Goal: Find specific page/section: Find specific page/section

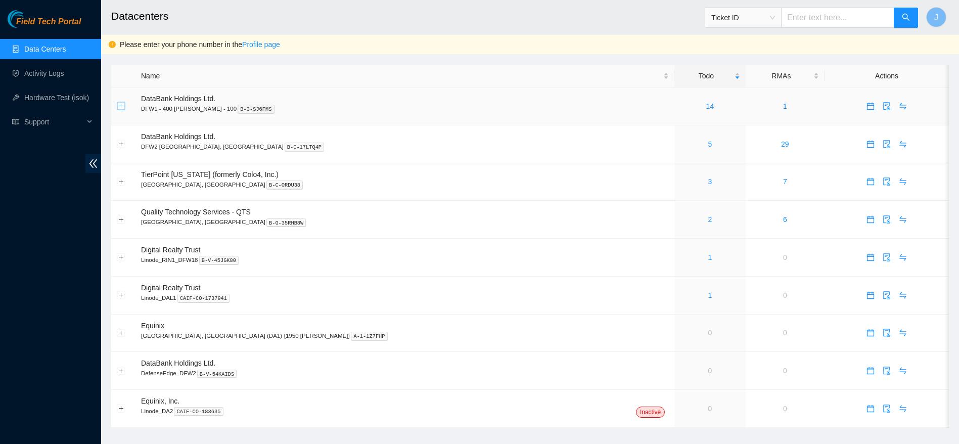
click at [120, 108] on button "Expand row" at bounding box center [121, 106] width 8 height 8
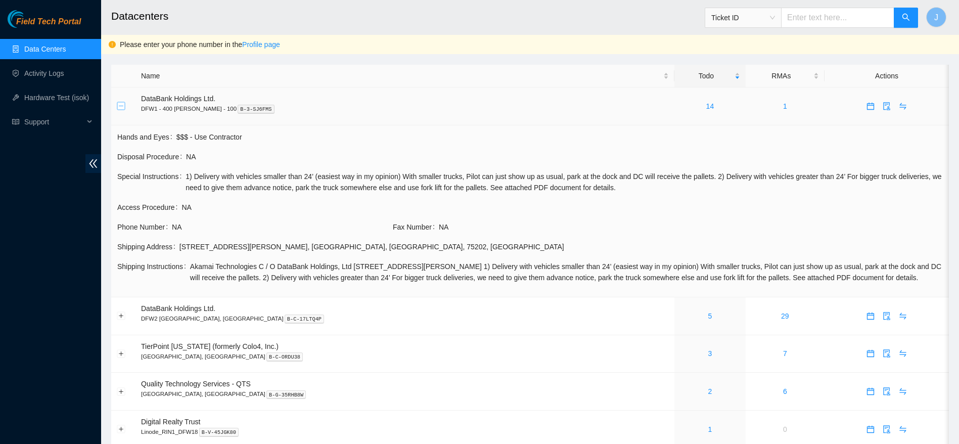
click at [120, 108] on button "Collapse row" at bounding box center [121, 106] width 8 height 8
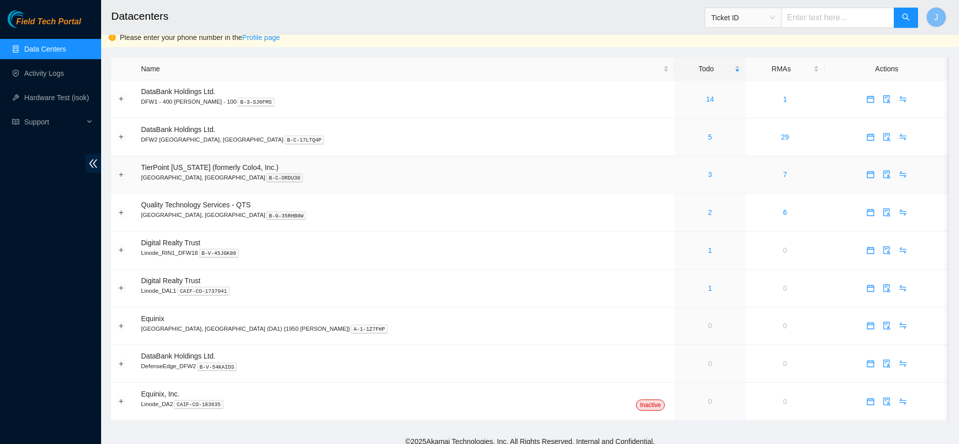
scroll to position [9, 0]
click at [708, 138] on link "5" at bounding box center [710, 135] width 4 height 8
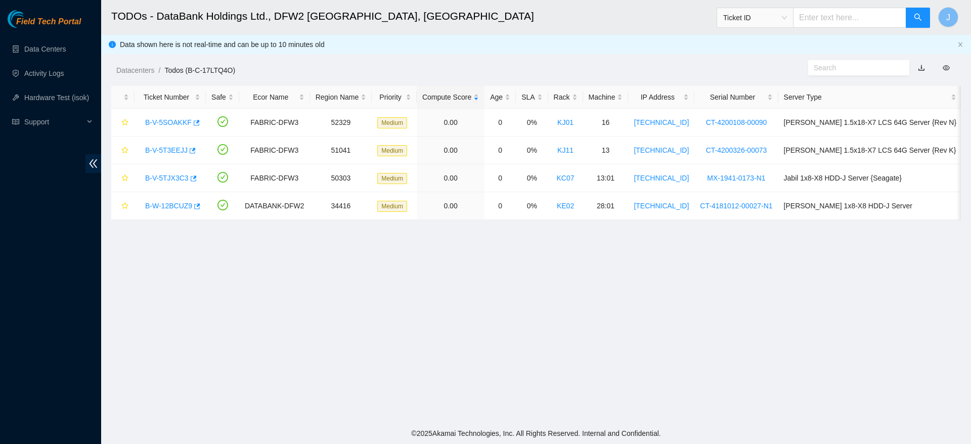
click at [654, 309] on main "TODOs - DataBank Holdings Ltd., DFW2 Richardson, TX Ticket ID J Data shown here…" at bounding box center [535, 211] width 869 height 423
click at [58, 45] on link "Data Centers" at bounding box center [44, 49] width 41 height 8
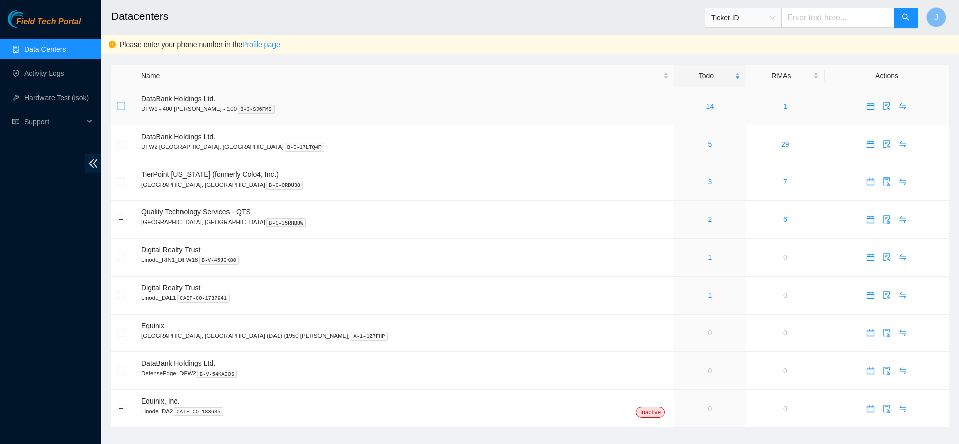
click at [120, 104] on button "Expand row" at bounding box center [121, 106] width 8 height 8
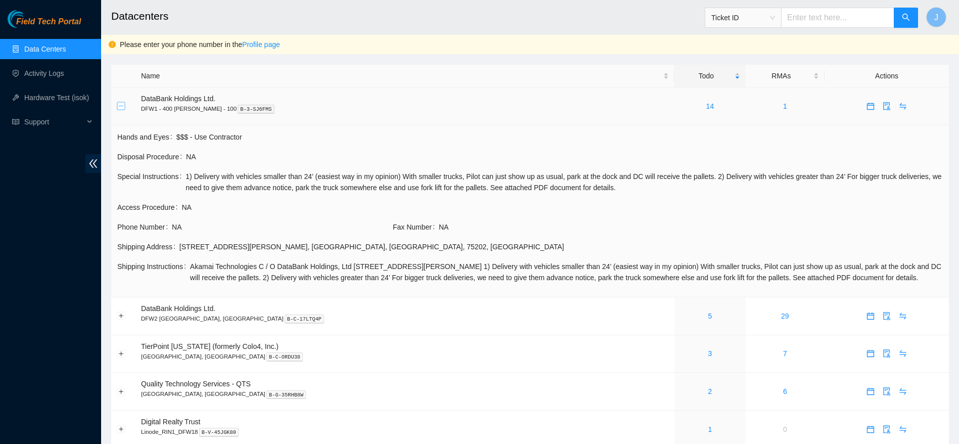
click at [120, 104] on button "Collapse row" at bounding box center [121, 106] width 8 height 8
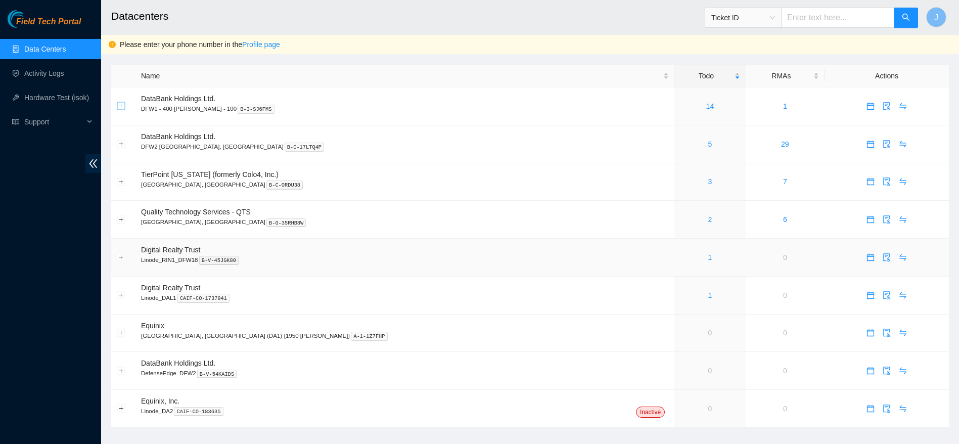
scroll to position [15, 0]
